Goal: Information Seeking & Learning: Learn about a topic

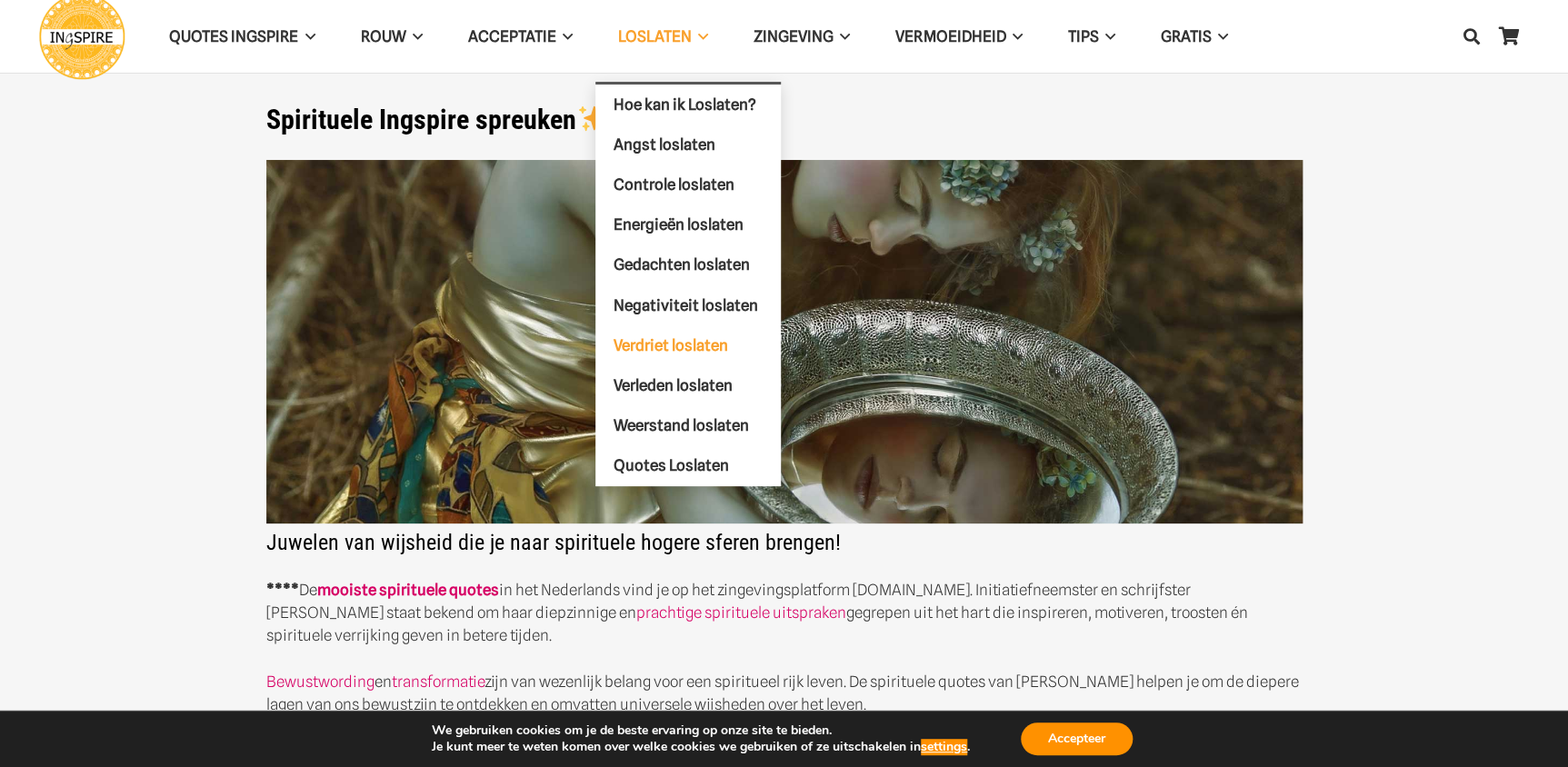
click at [676, 349] on span "Verdriet loslaten" at bounding box center [670, 345] width 114 height 18
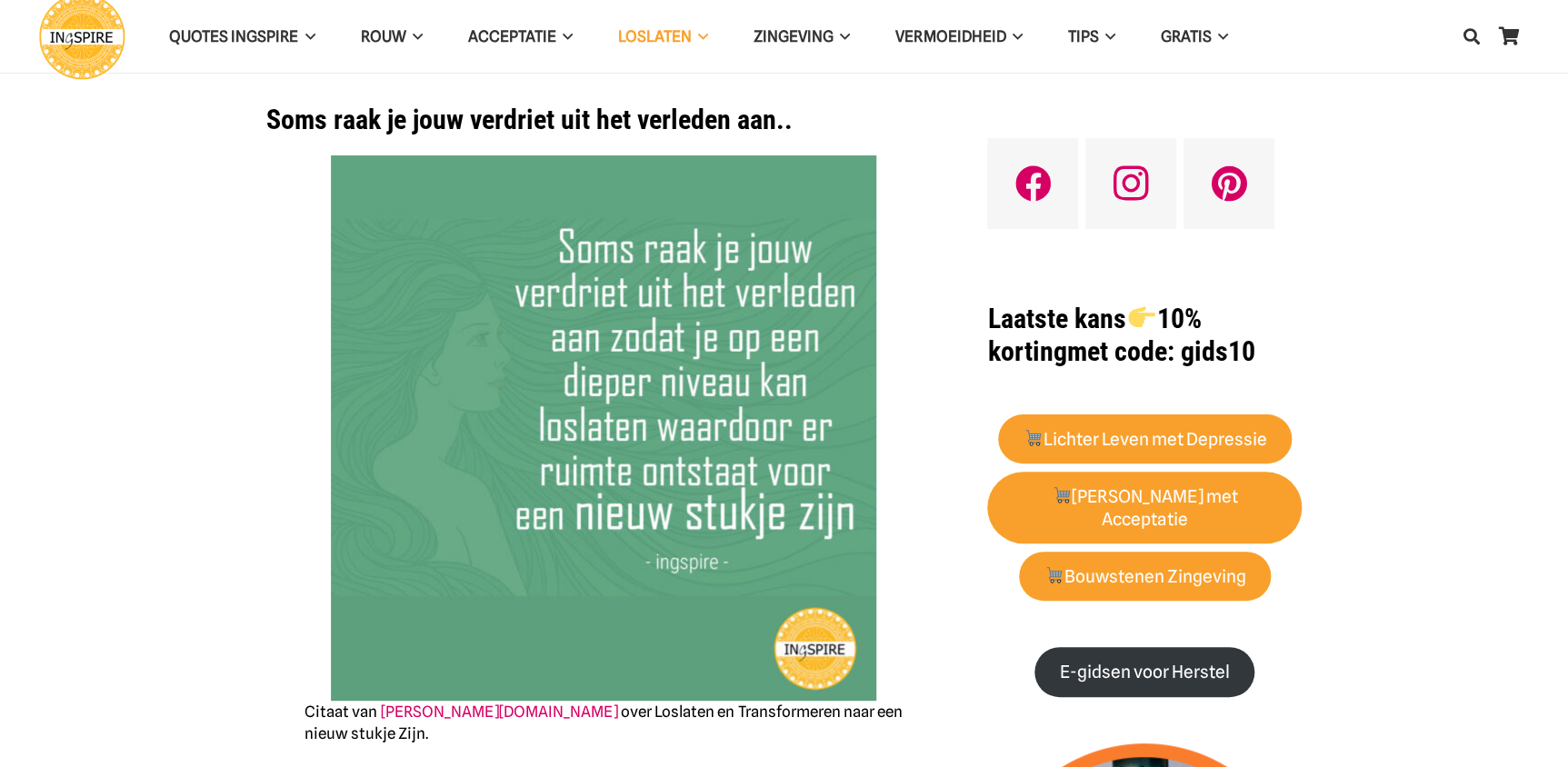
click at [669, 338] on img at bounding box center [604, 428] width 546 height 546
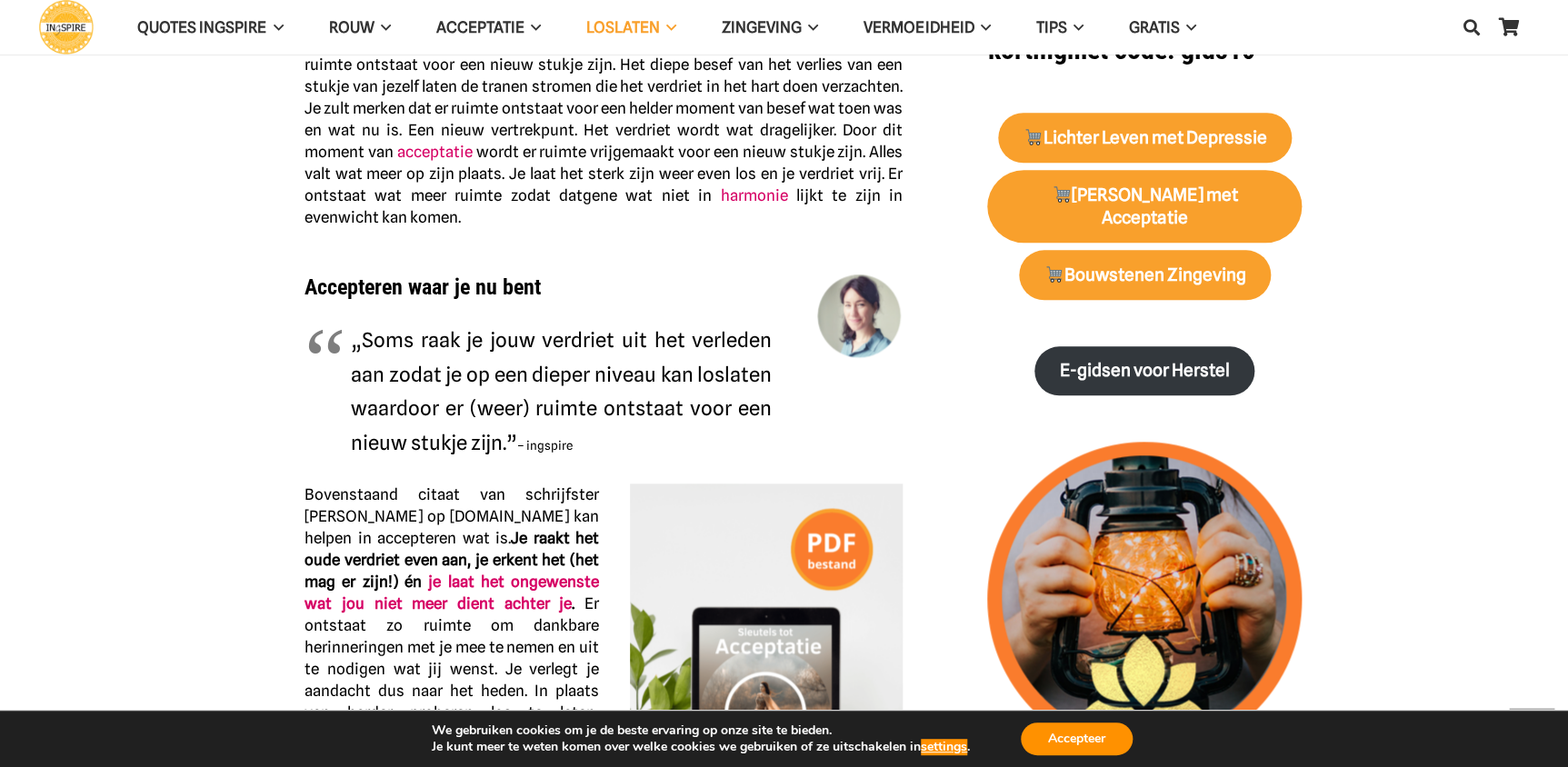
scroll to position [1074, 0]
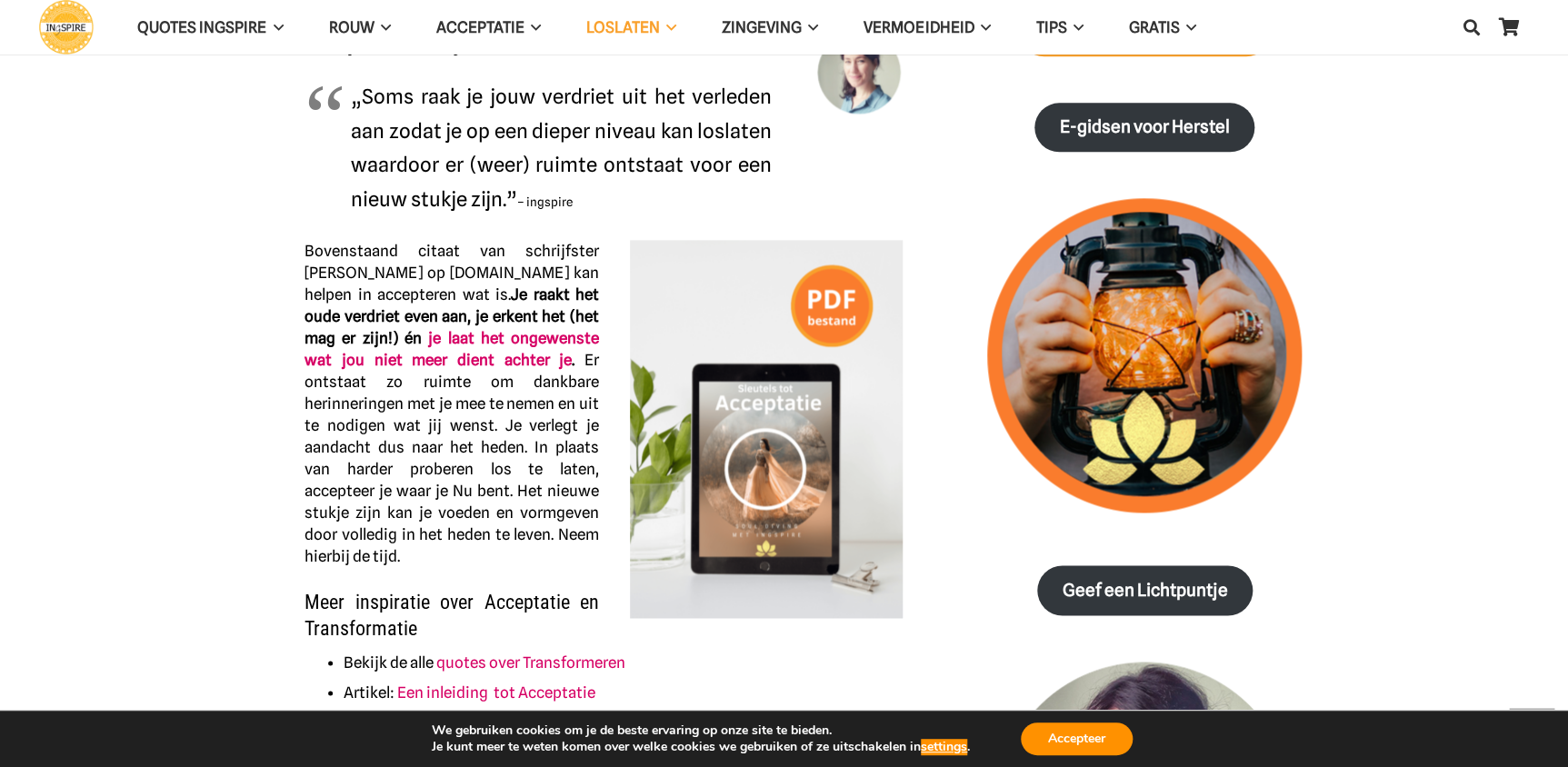
click at [1464, 27] on icon "Zoeken" at bounding box center [1472, 27] width 16 height 46
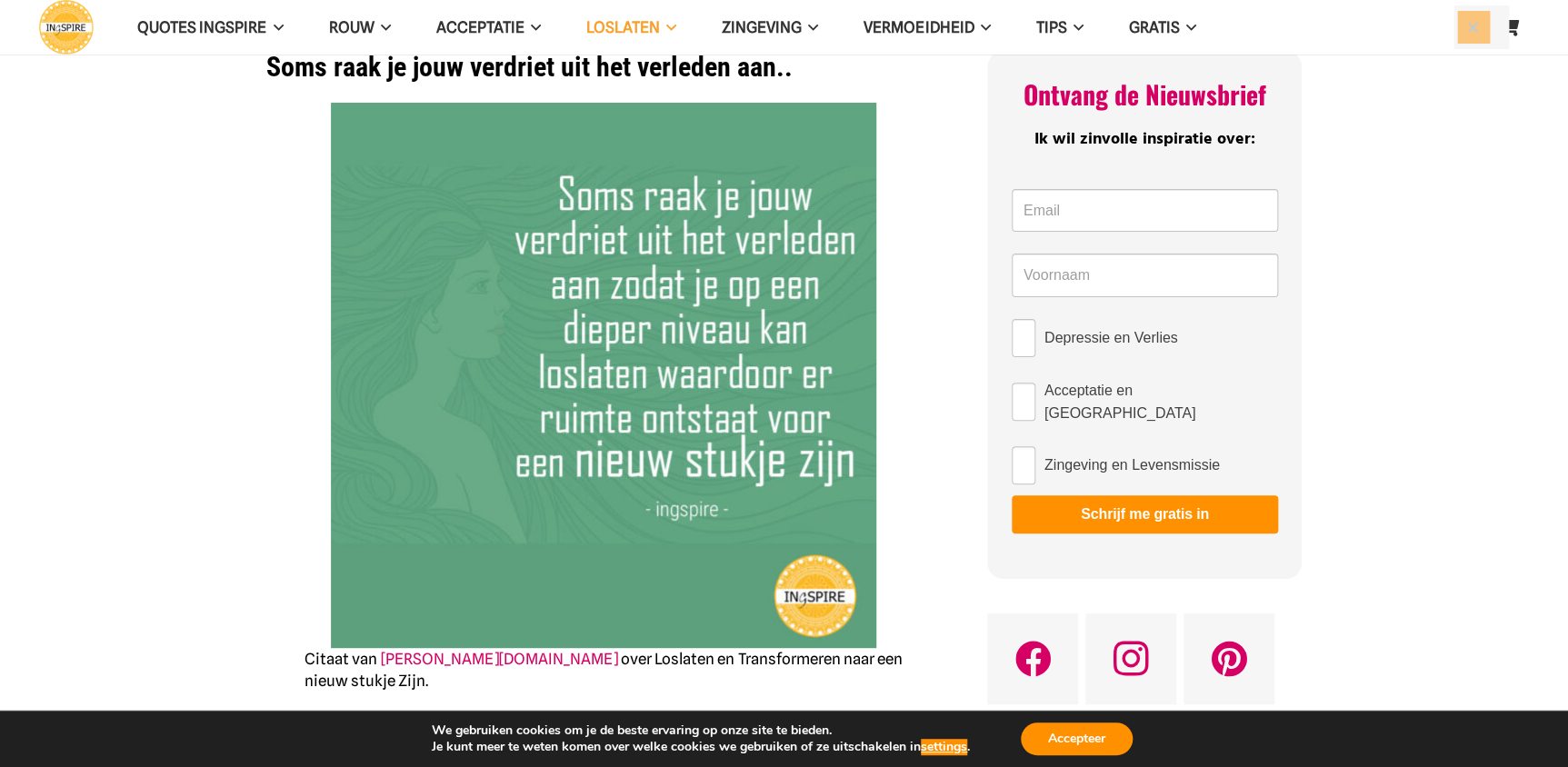
scroll to position [0, 0]
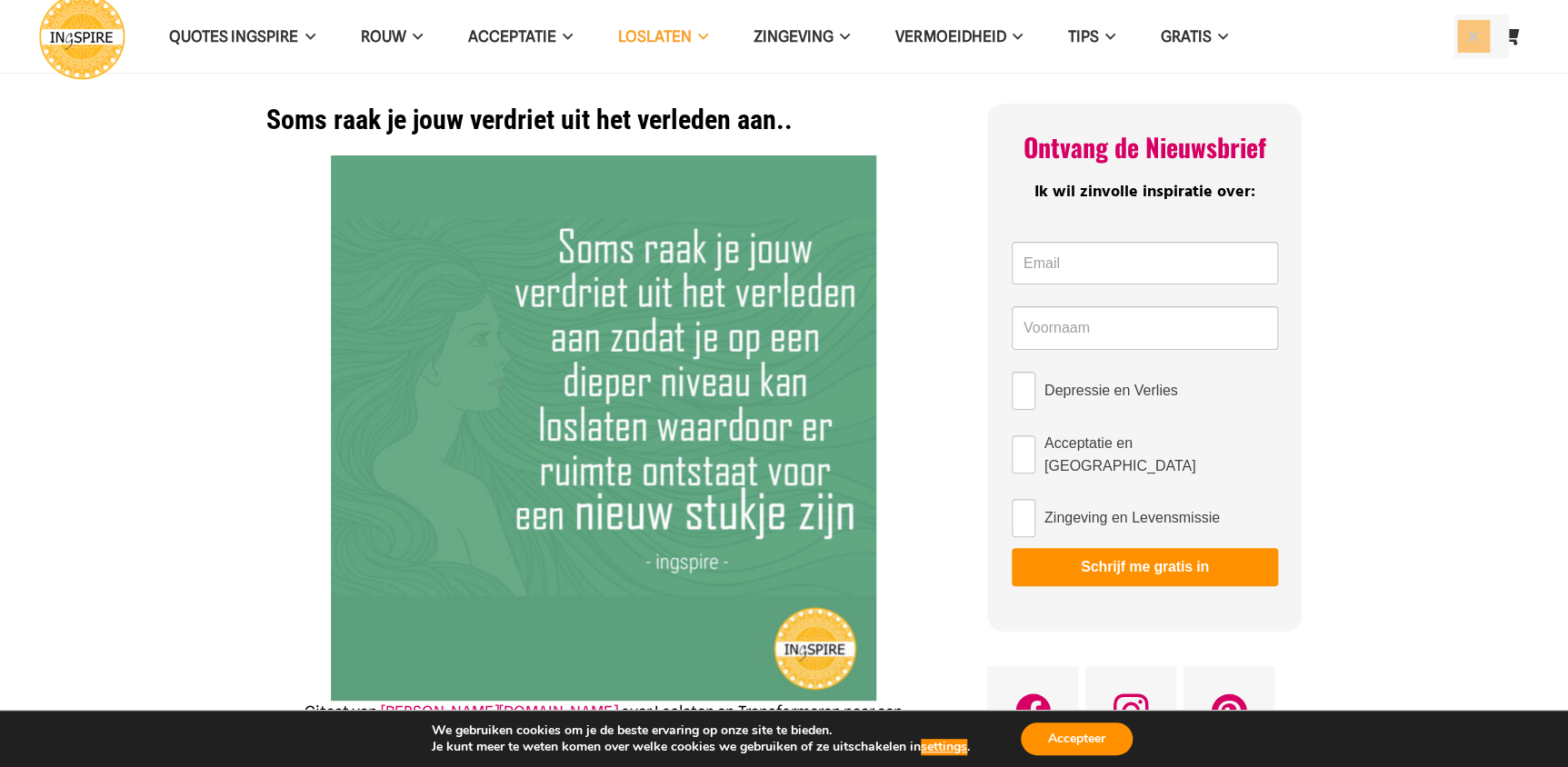
click at [1475, 39] on button "Sluiten" at bounding box center [1474, 37] width 33 height 33
click at [1473, 30] on icon "Zoeken" at bounding box center [1472, 37] width 16 height 46
type input "geluk"
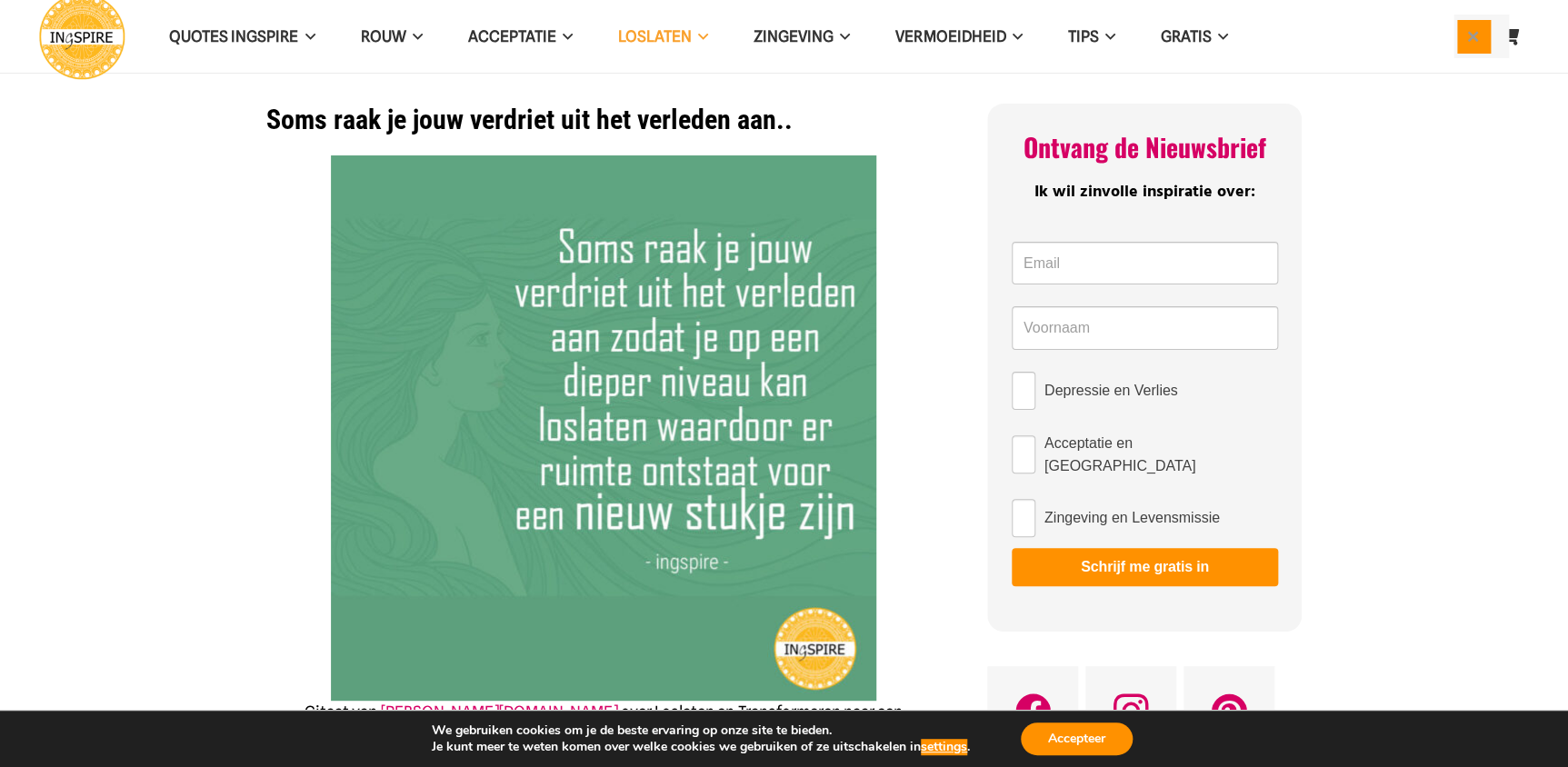
click at [1482, 37] on button "Sluiten" at bounding box center [1474, 37] width 33 height 33
click at [1081, 743] on button "Accepteer" at bounding box center [1076, 740] width 112 height 33
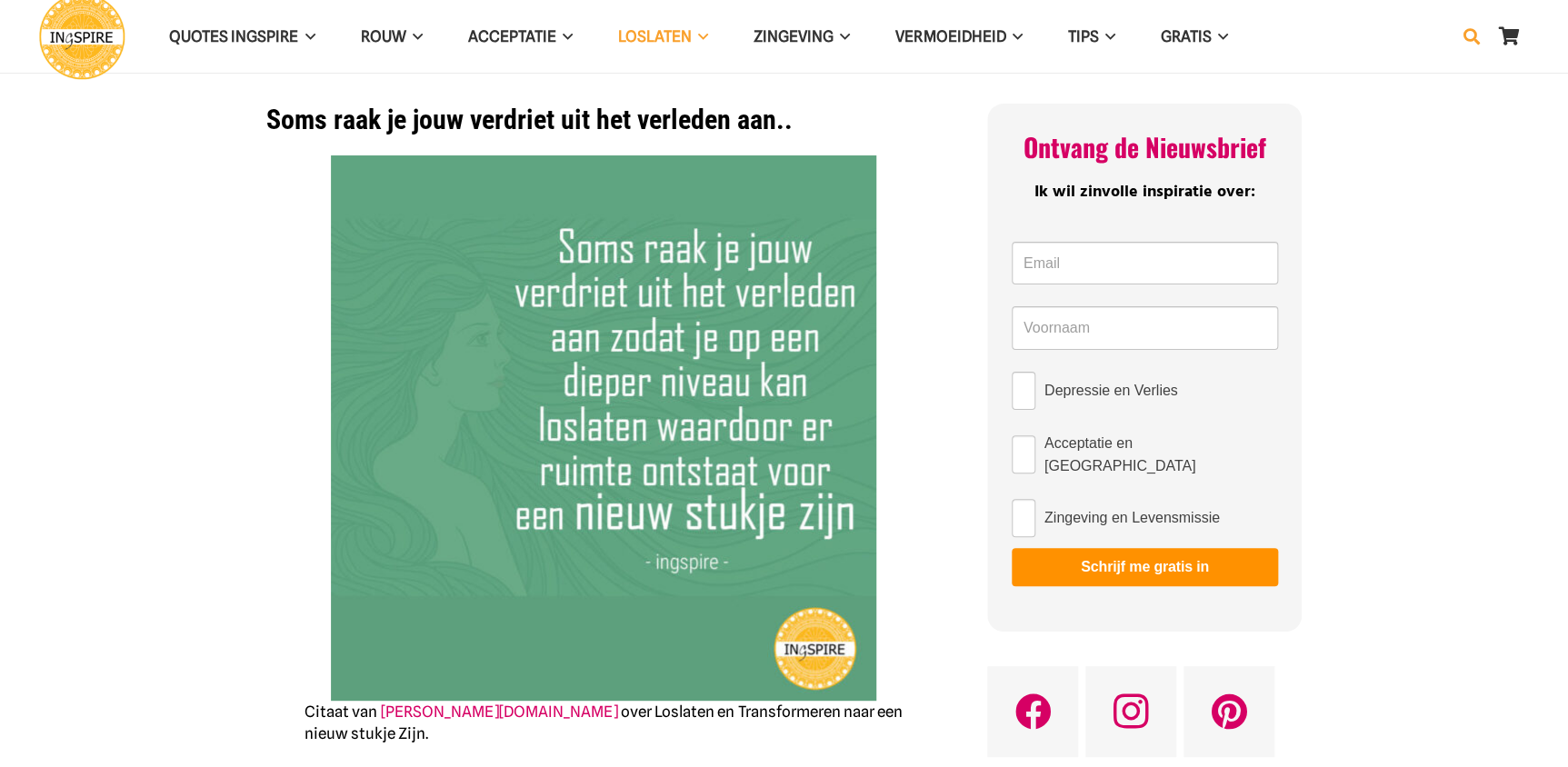
click at [1465, 34] on icon "Zoeken" at bounding box center [1472, 37] width 16 height 46
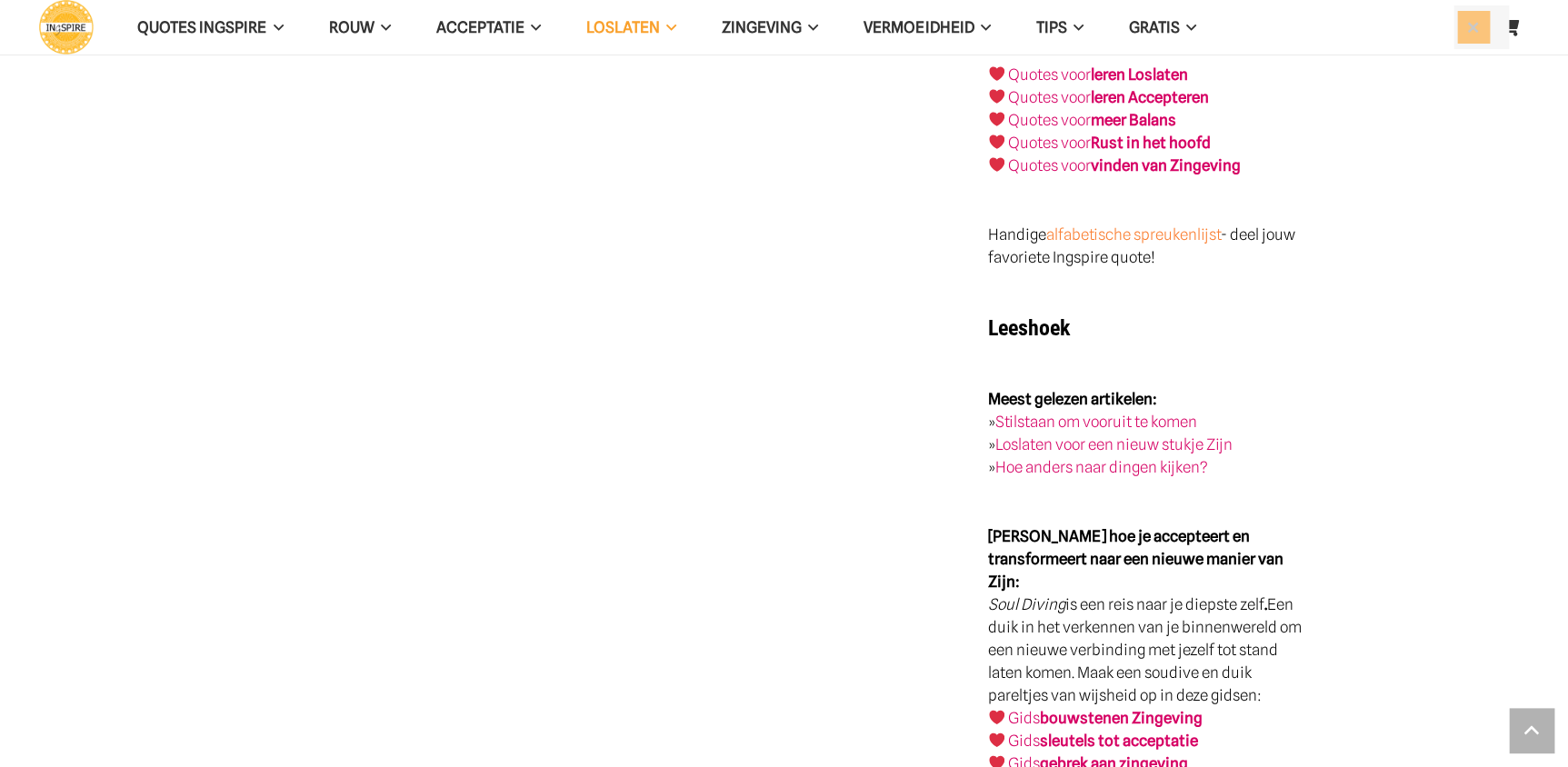
click at [1105, 225] on link "alfabetische spreukenlijst" at bounding box center [1132, 234] width 175 height 18
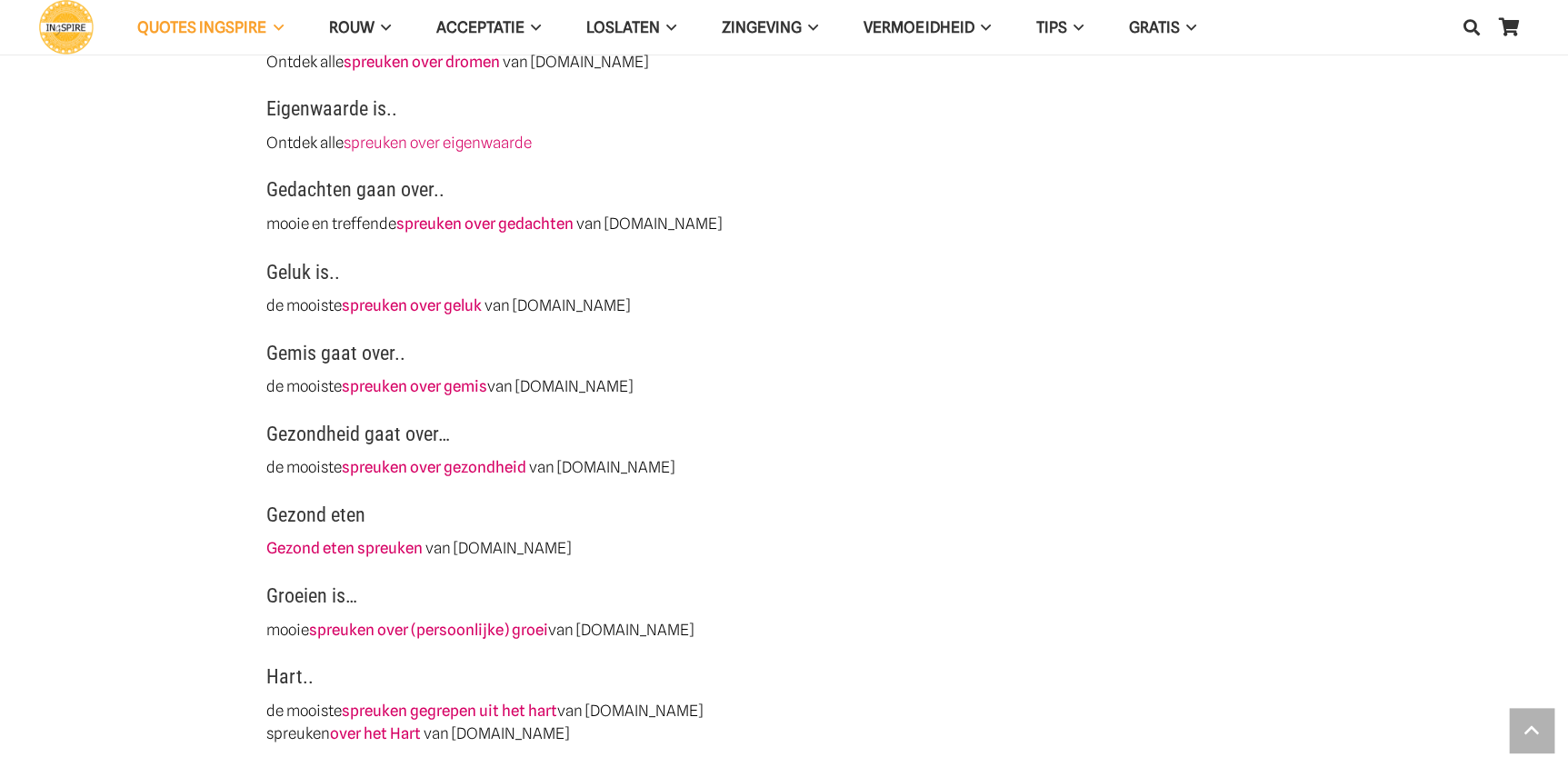
scroll to position [1487, 0]
click at [448, 304] on link "spreuken over geluk" at bounding box center [411, 306] width 140 height 18
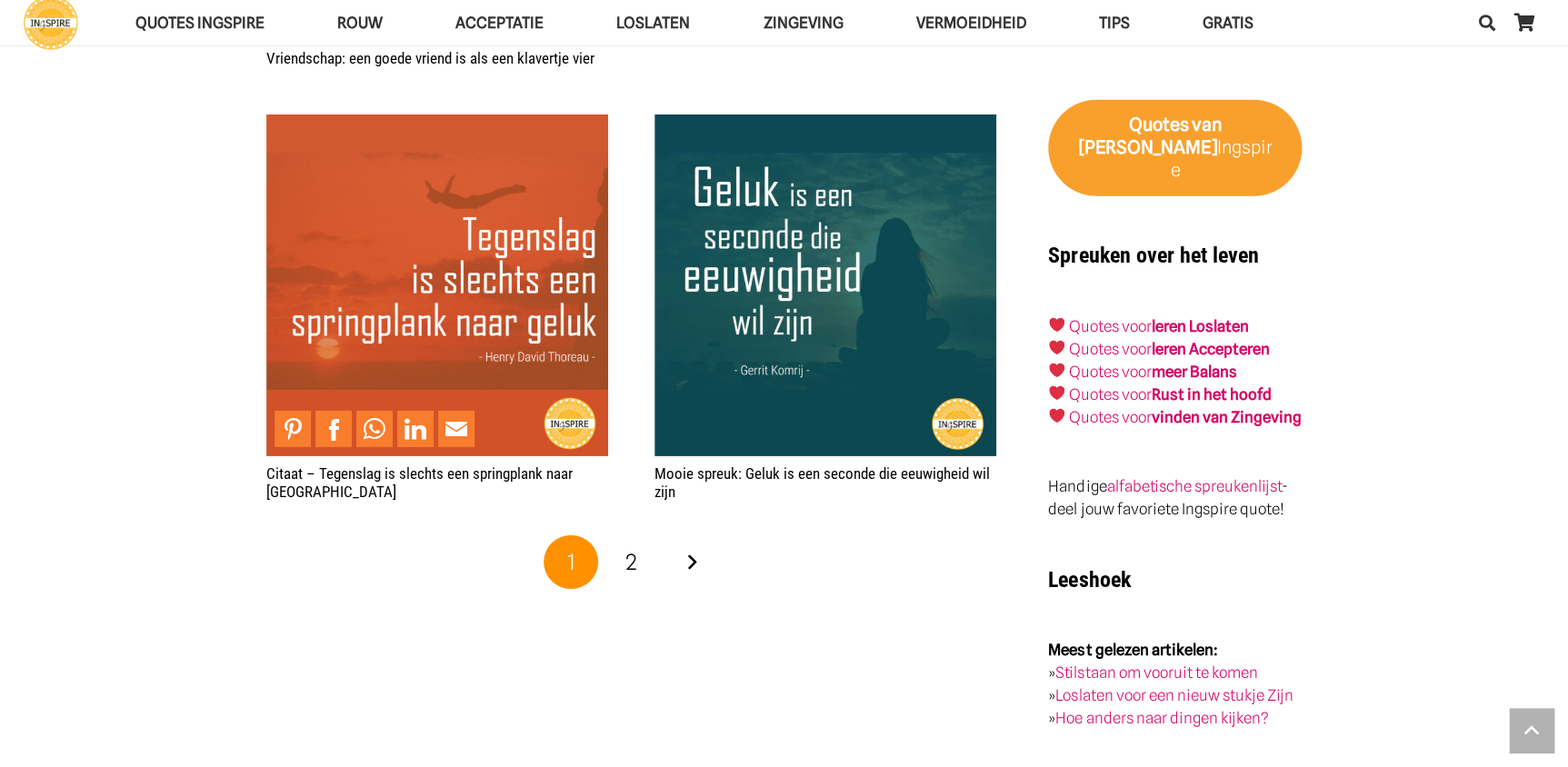
scroll to position [2809, 0]
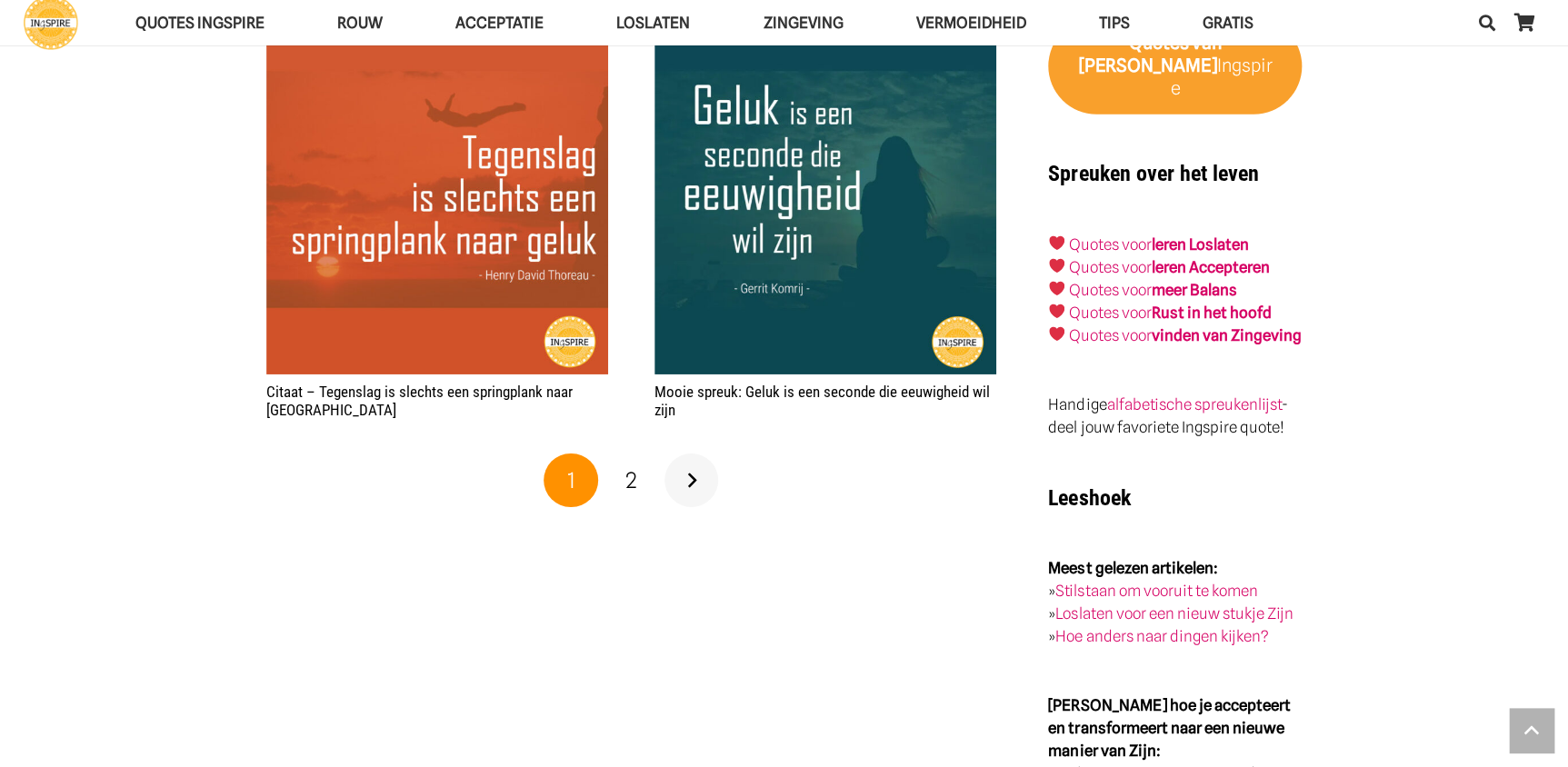
click at [693, 477] on link "Volgende" at bounding box center [692, 481] width 55 height 55
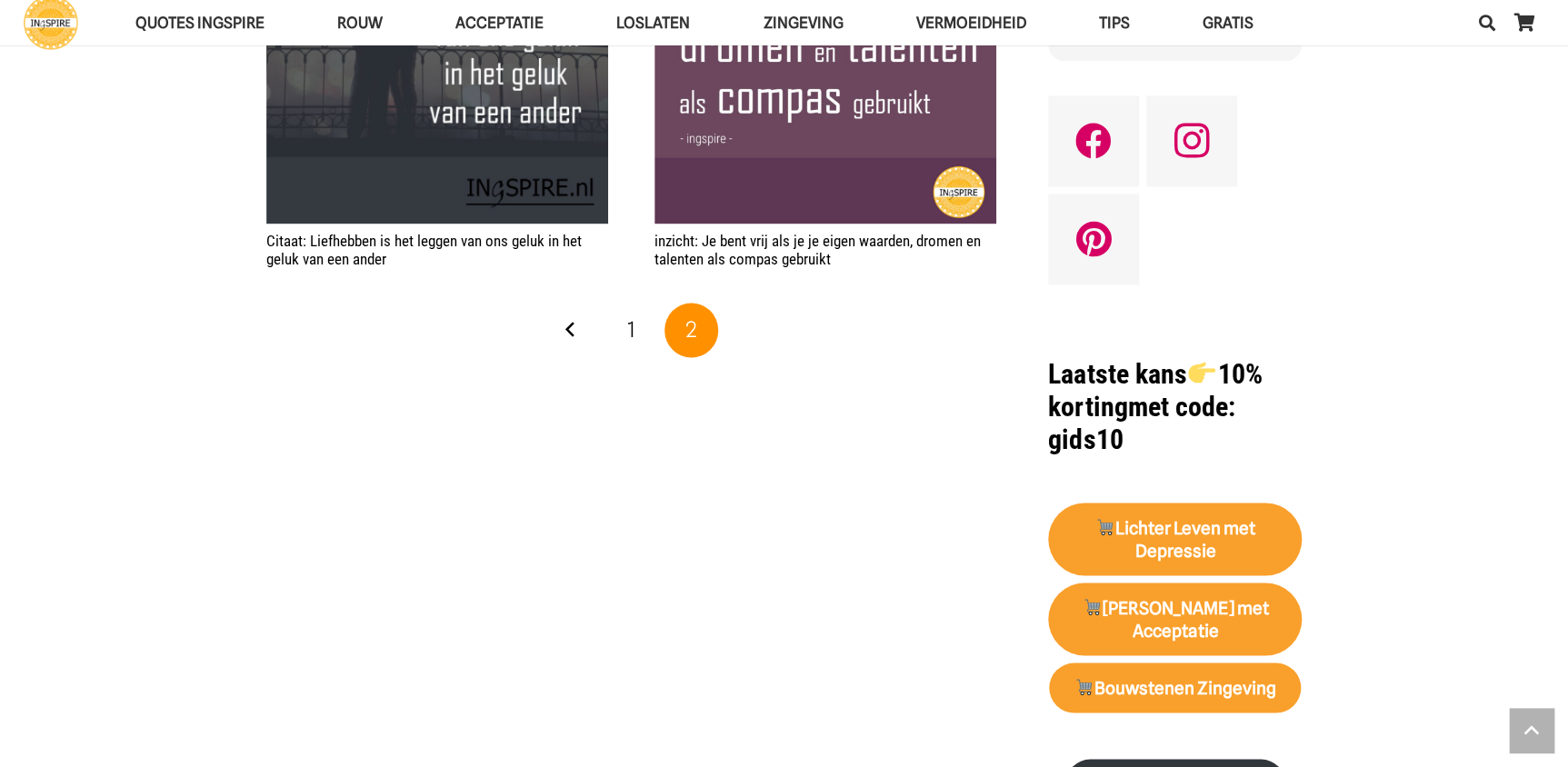
scroll to position [1322, 0]
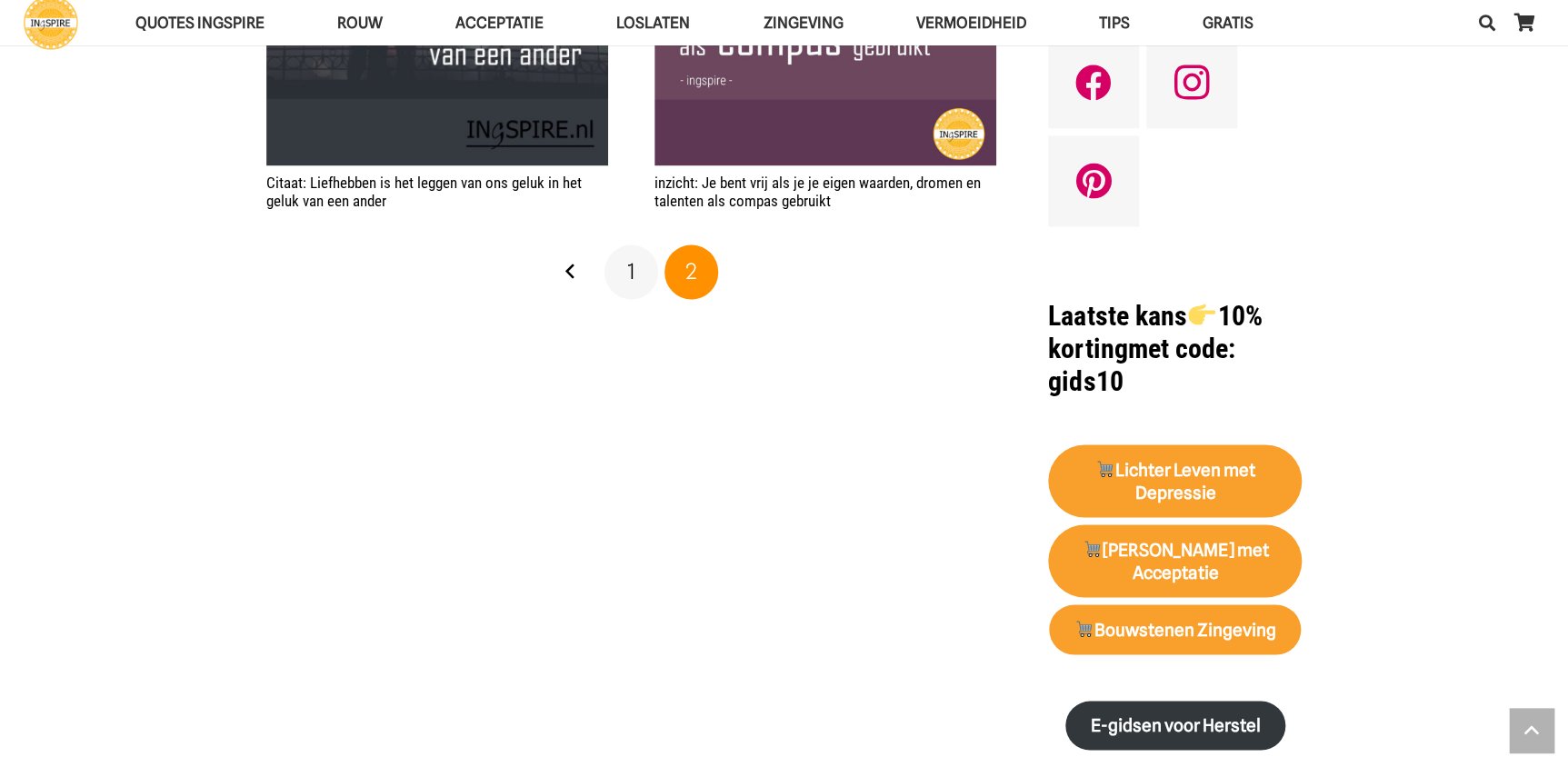
click at [636, 273] on link "1" at bounding box center [632, 272] width 55 height 55
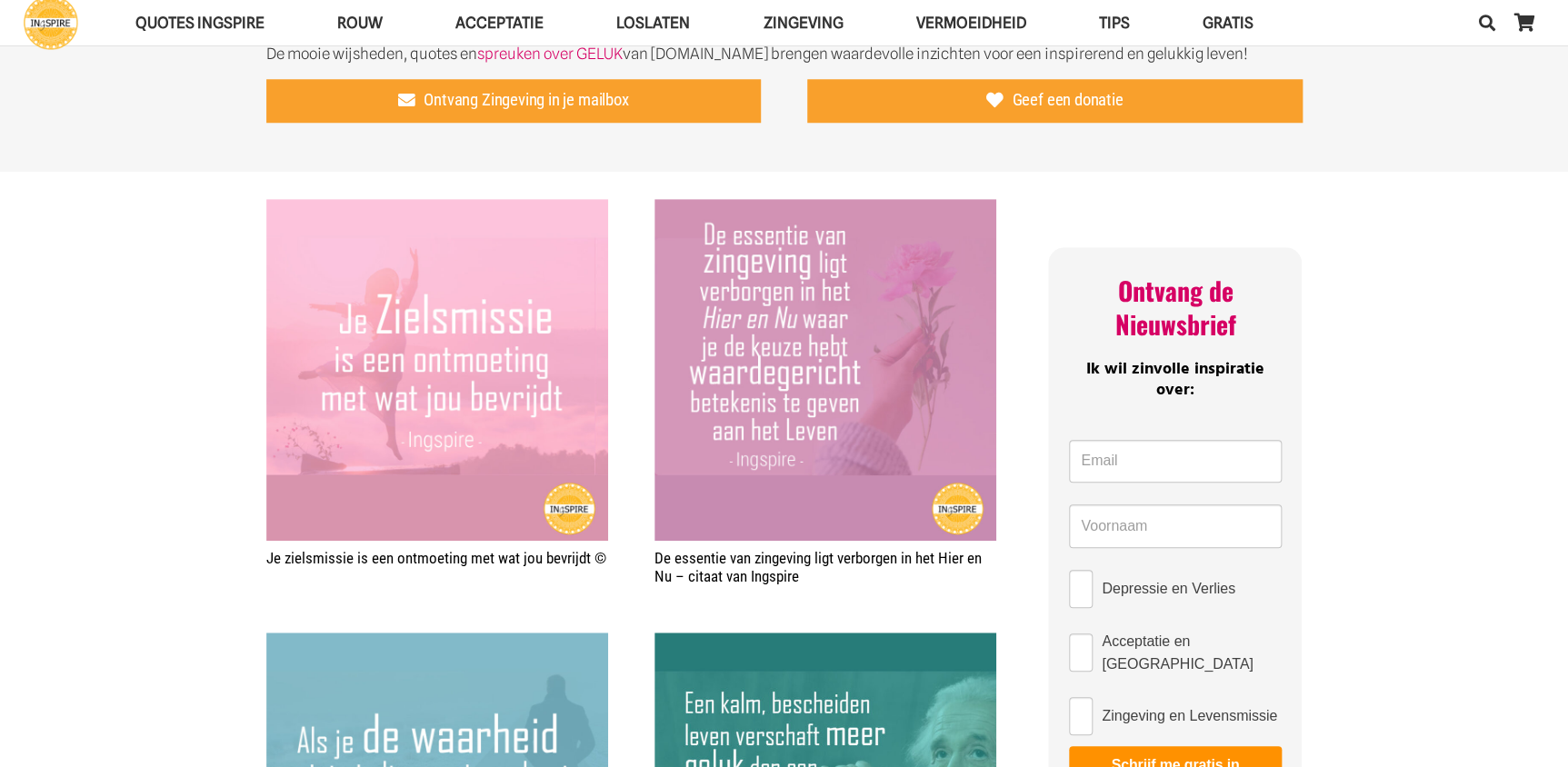
scroll to position [495, 0]
